Goal: Information Seeking & Learning: Learn about a topic

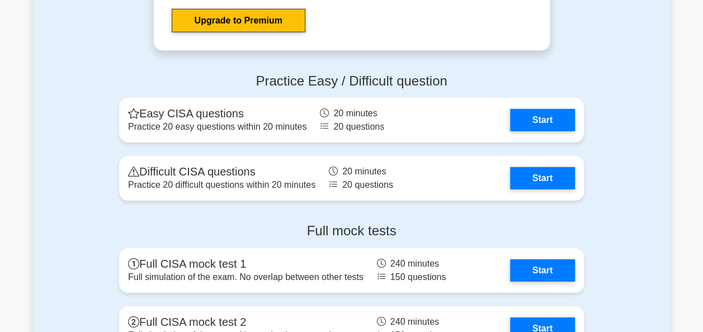
scroll to position [1520, 0]
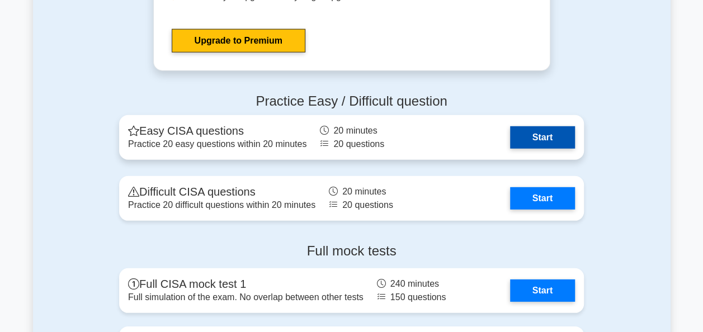
click at [548, 134] on link "Start" at bounding box center [542, 137] width 65 height 22
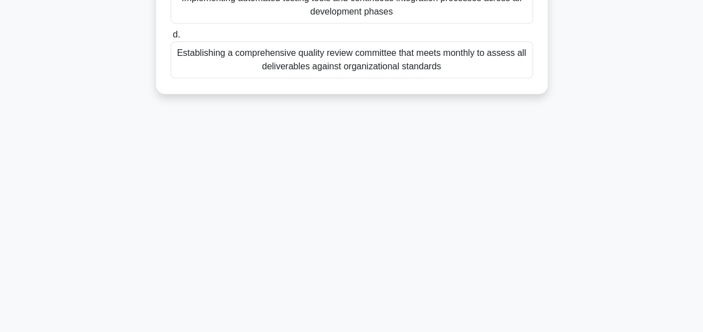
scroll to position [272, 0]
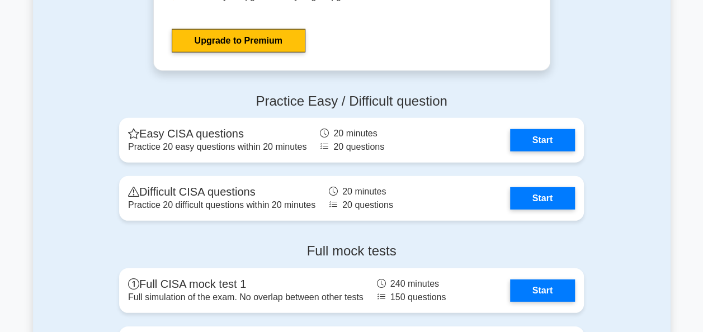
scroll to position [1520, 0]
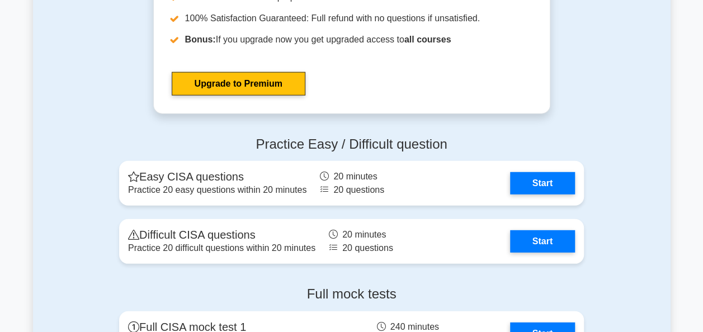
scroll to position [1520, 0]
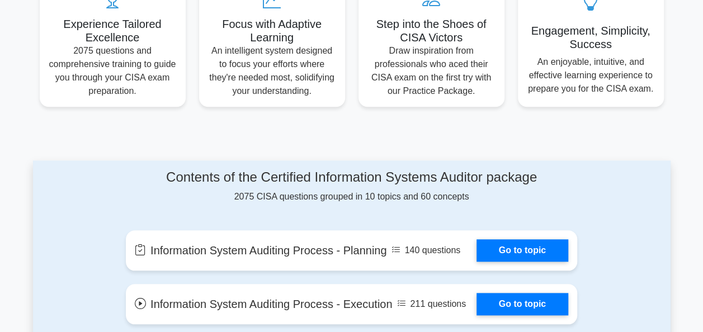
scroll to position [282, 0]
